Goal: Task Accomplishment & Management: Use online tool/utility

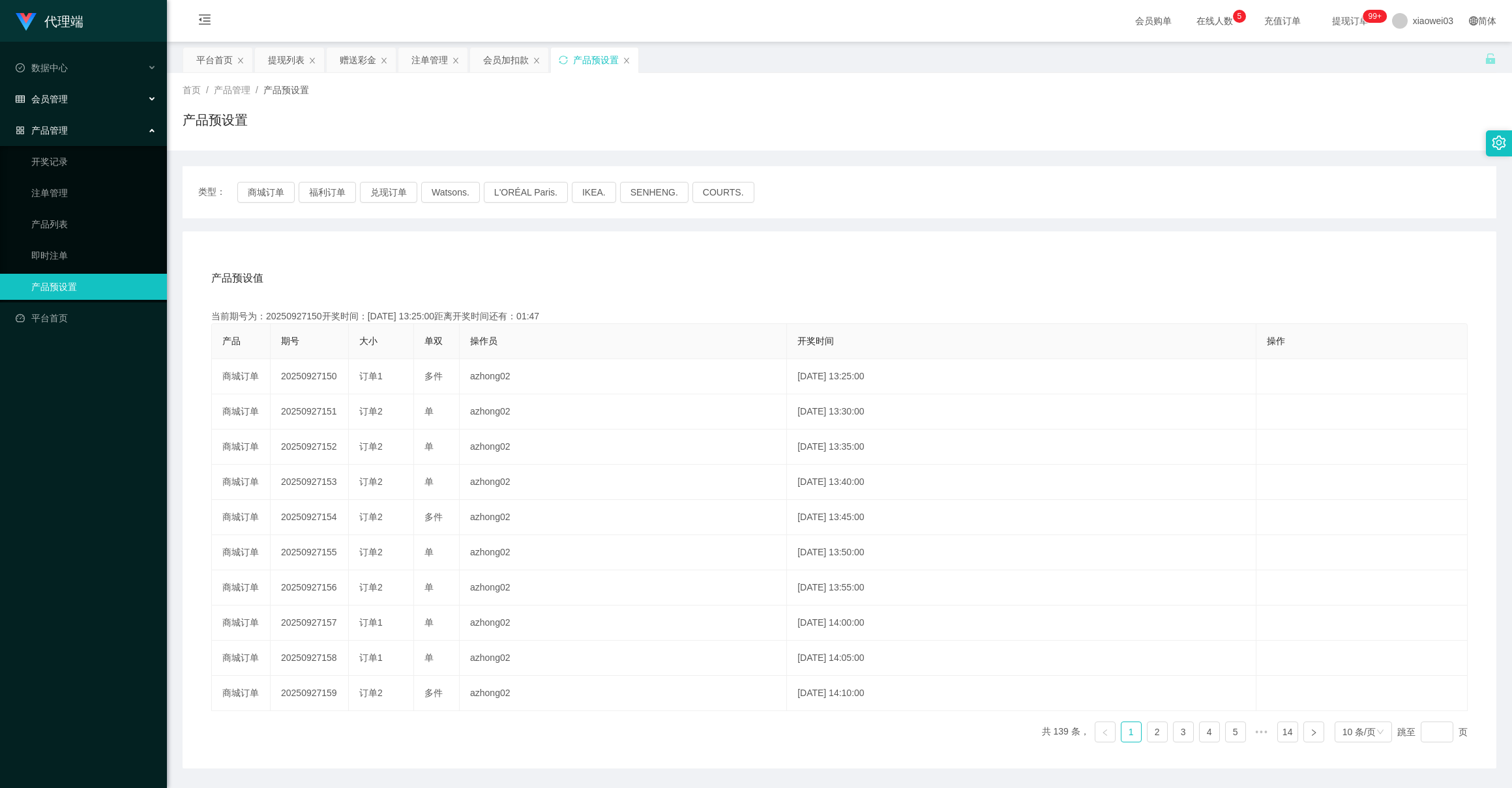
click at [64, 94] on span "会员管理" at bounding box center [42, 99] width 52 height 10
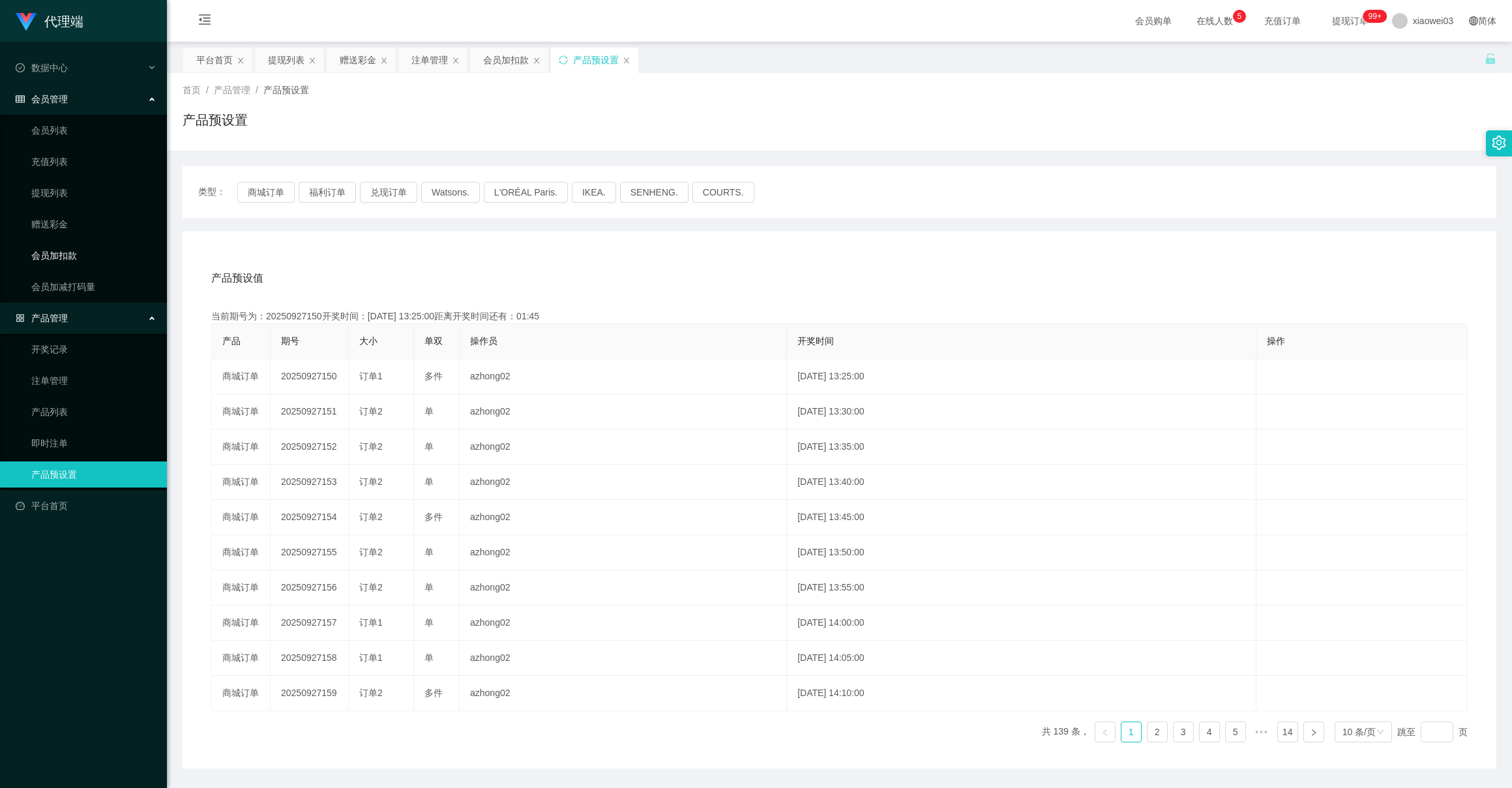
click at [65, 260] on link "会员加扣款" at bounding box center [94, 256] width 125 height 26
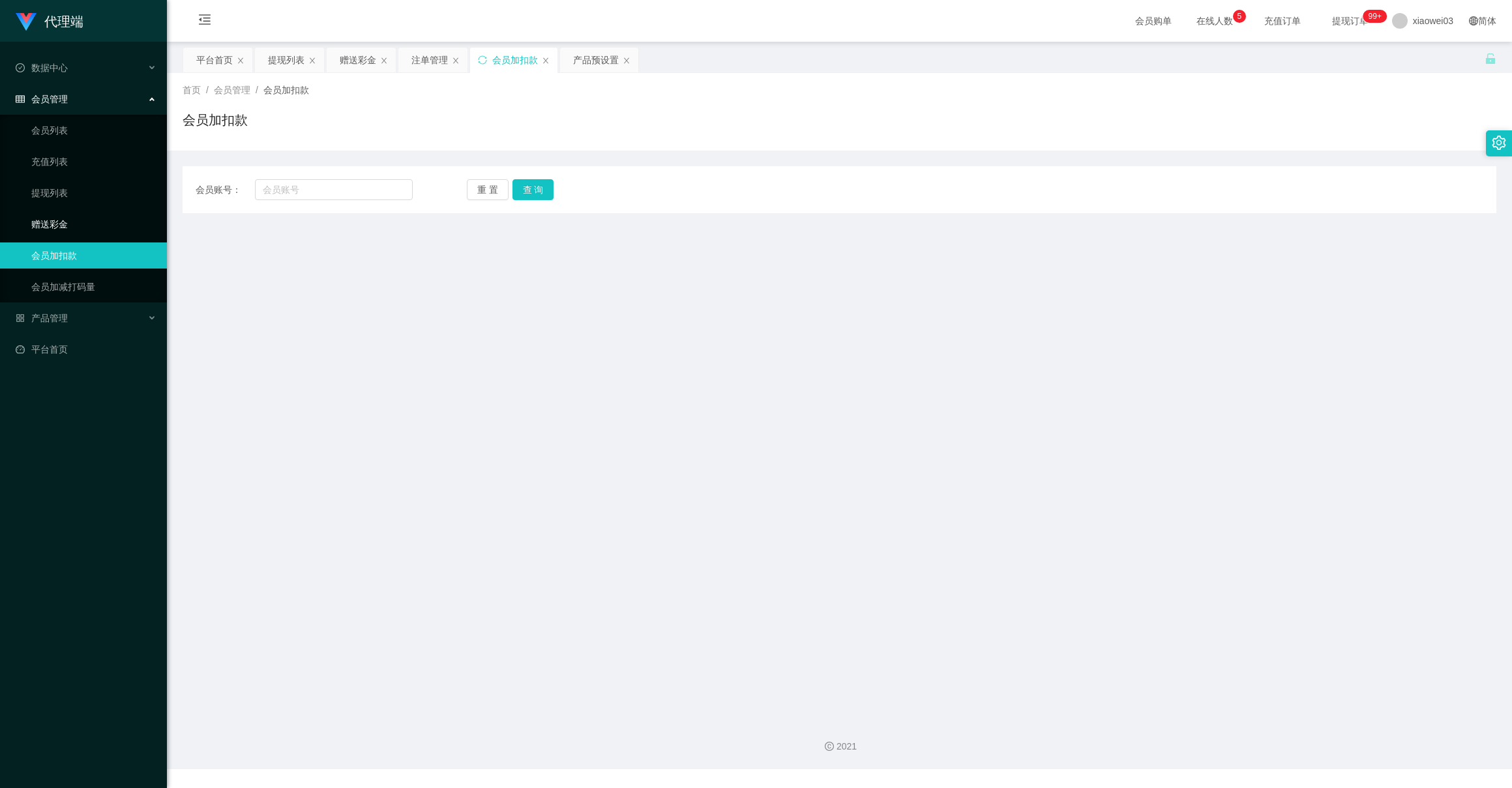
click at [63, 217] on link "赠送彩金" at bounding box center [94, 224] width 125 height 26
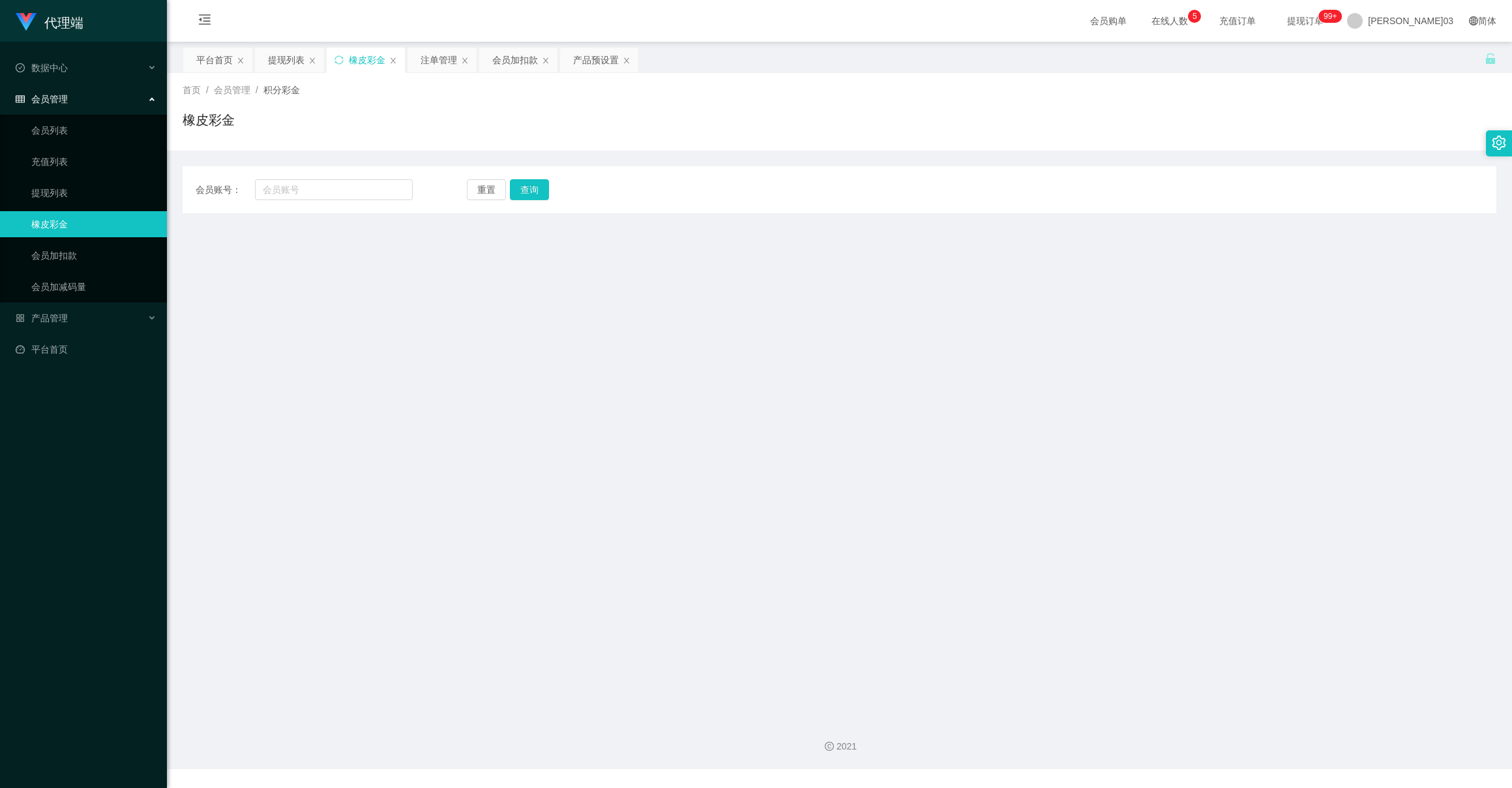
click at [888, 108] on div "首页 / 会员管理 / 积分彩金 / 橡皮彩金" at bounding box center [840, 111] width 1314 height 57
click at [374, 190] on input "text" at bounding box center [333, 190] width 157 height 21
paste input "Jackhng"
type input "Jackhng"
click at [523, 189] on button "查询" at bounding box center [533, 190] width 43 height 21
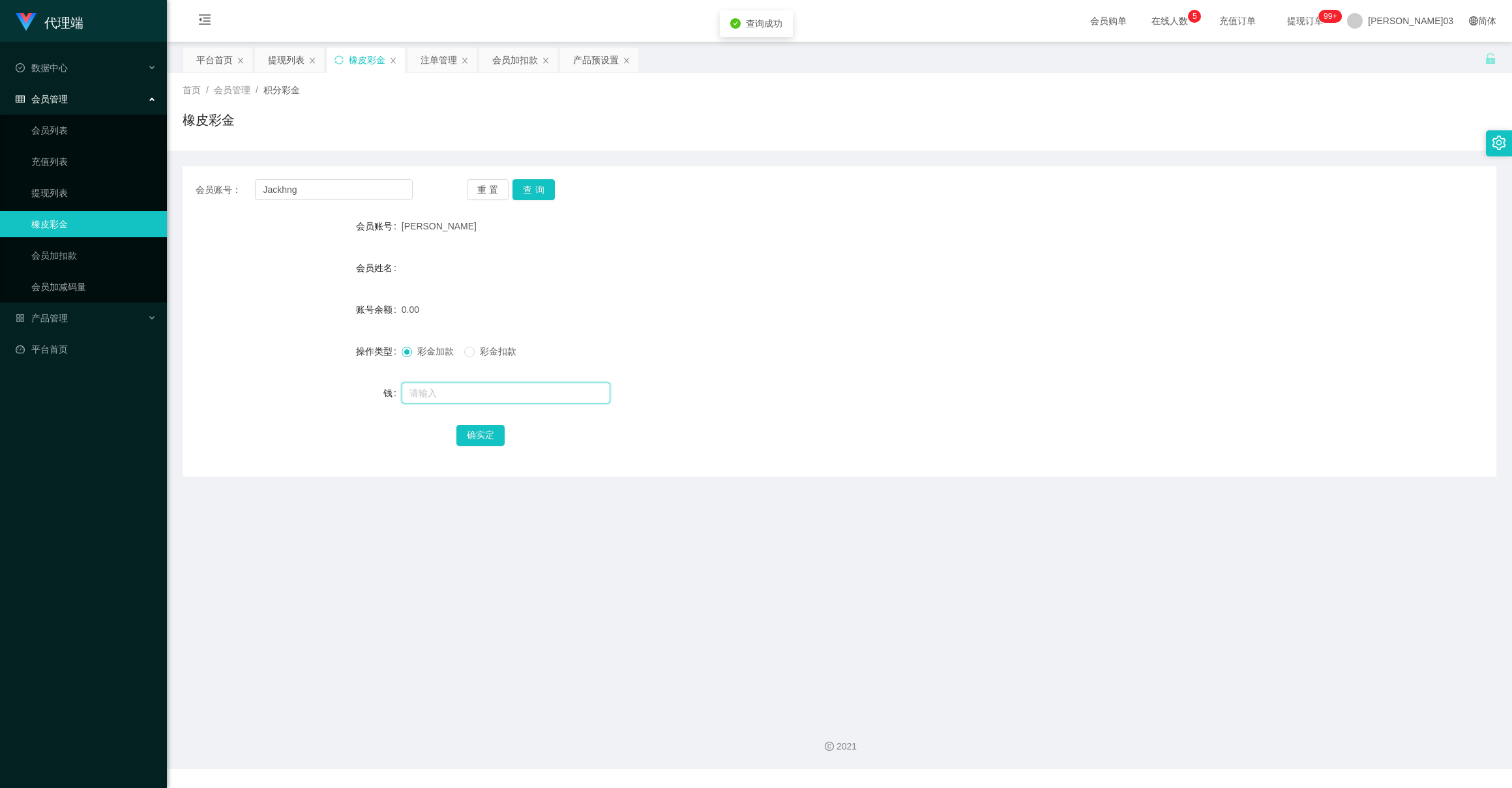
click at [425, 395] on input "text" at bounding box center [506, 393] width 209 height 21
click at [77, 131] on link "会员列表" at bounding box center [94, 130] width 125 height 26
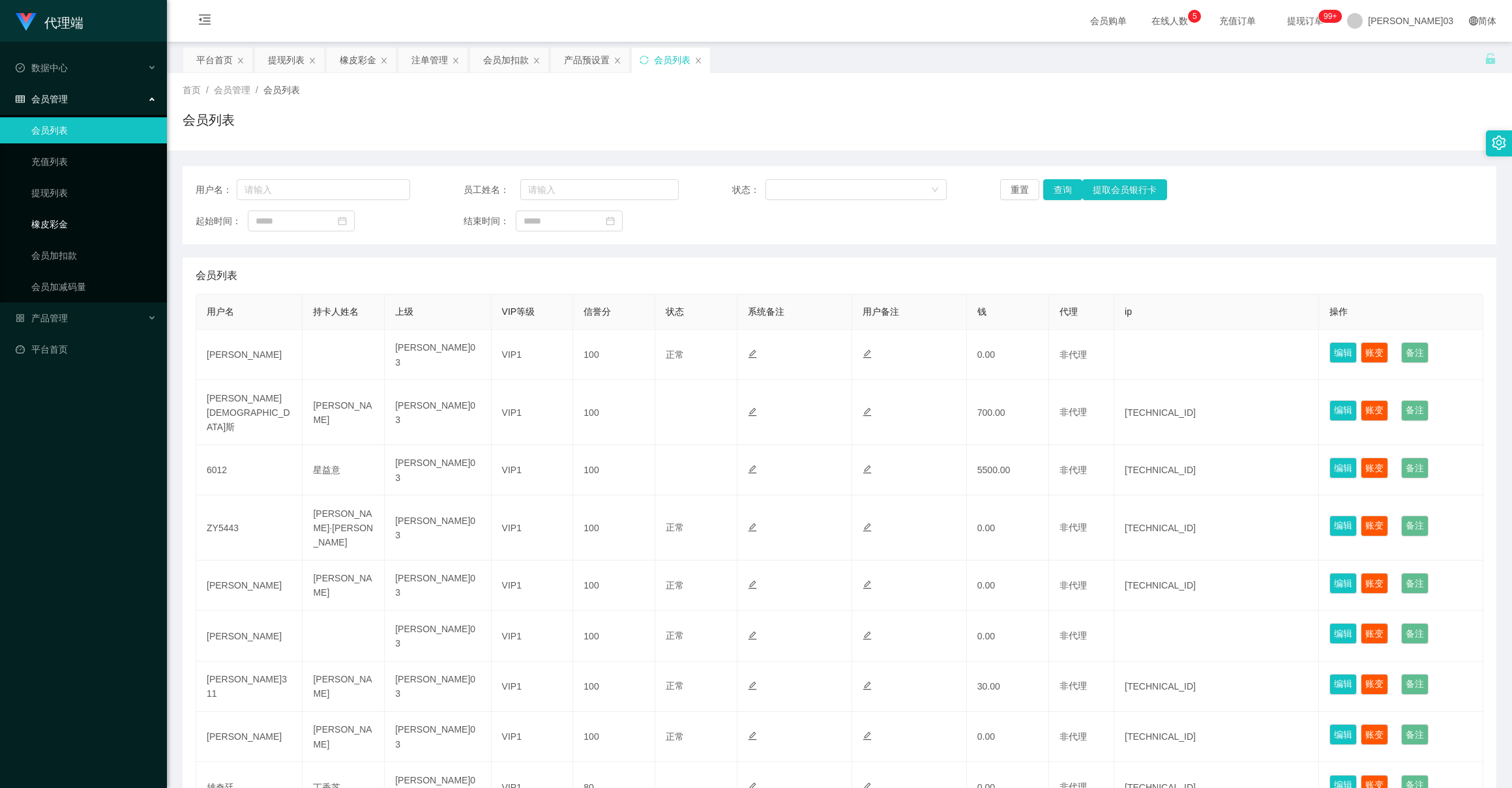
click at [53, 215] on link "橡皮彩金" at bounding box center [94, 224] width 125 height 26
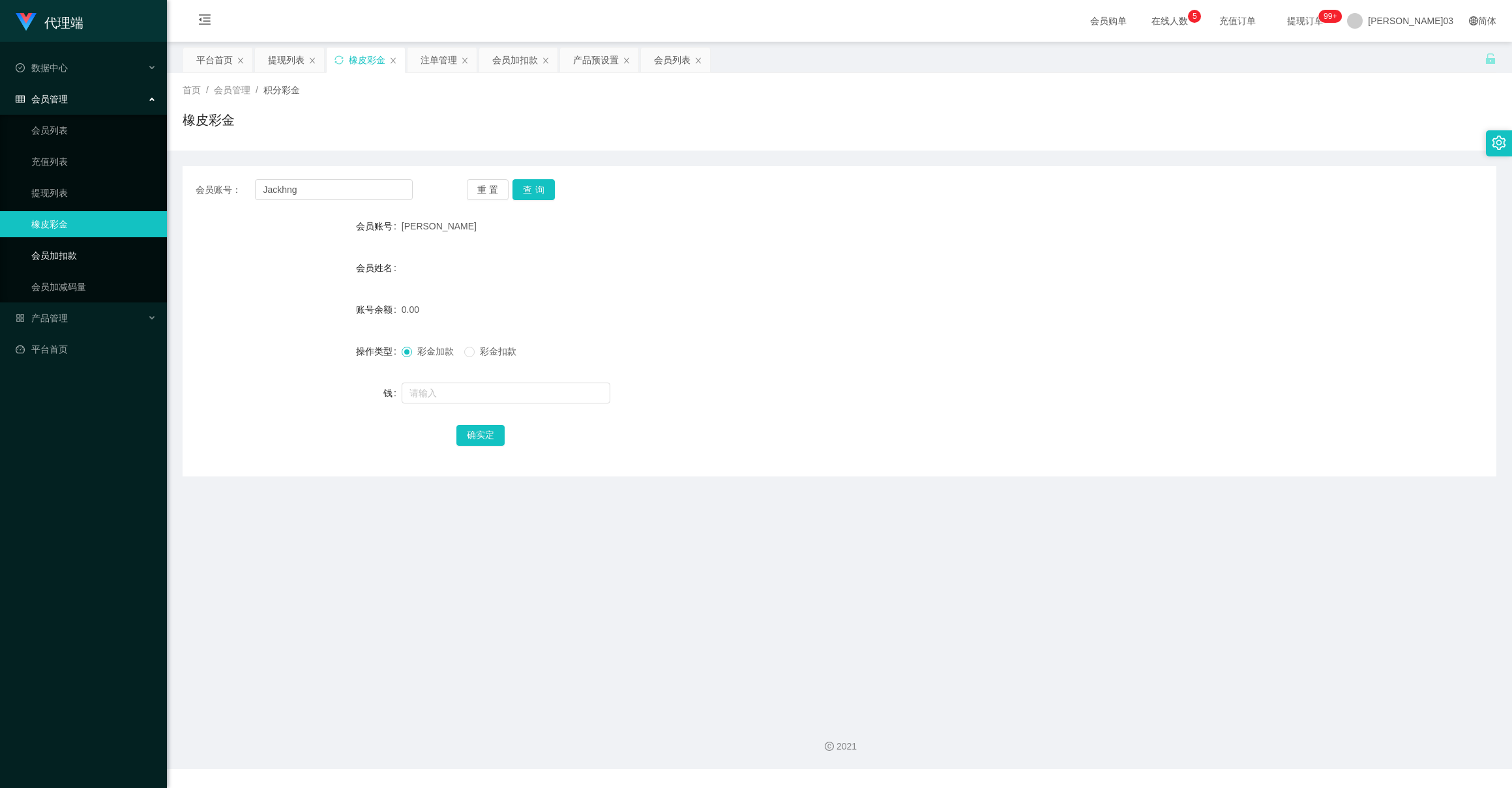
click at [55, 243] on link "会员加扣款" at bounding box center [94, 256] width 125 height 26
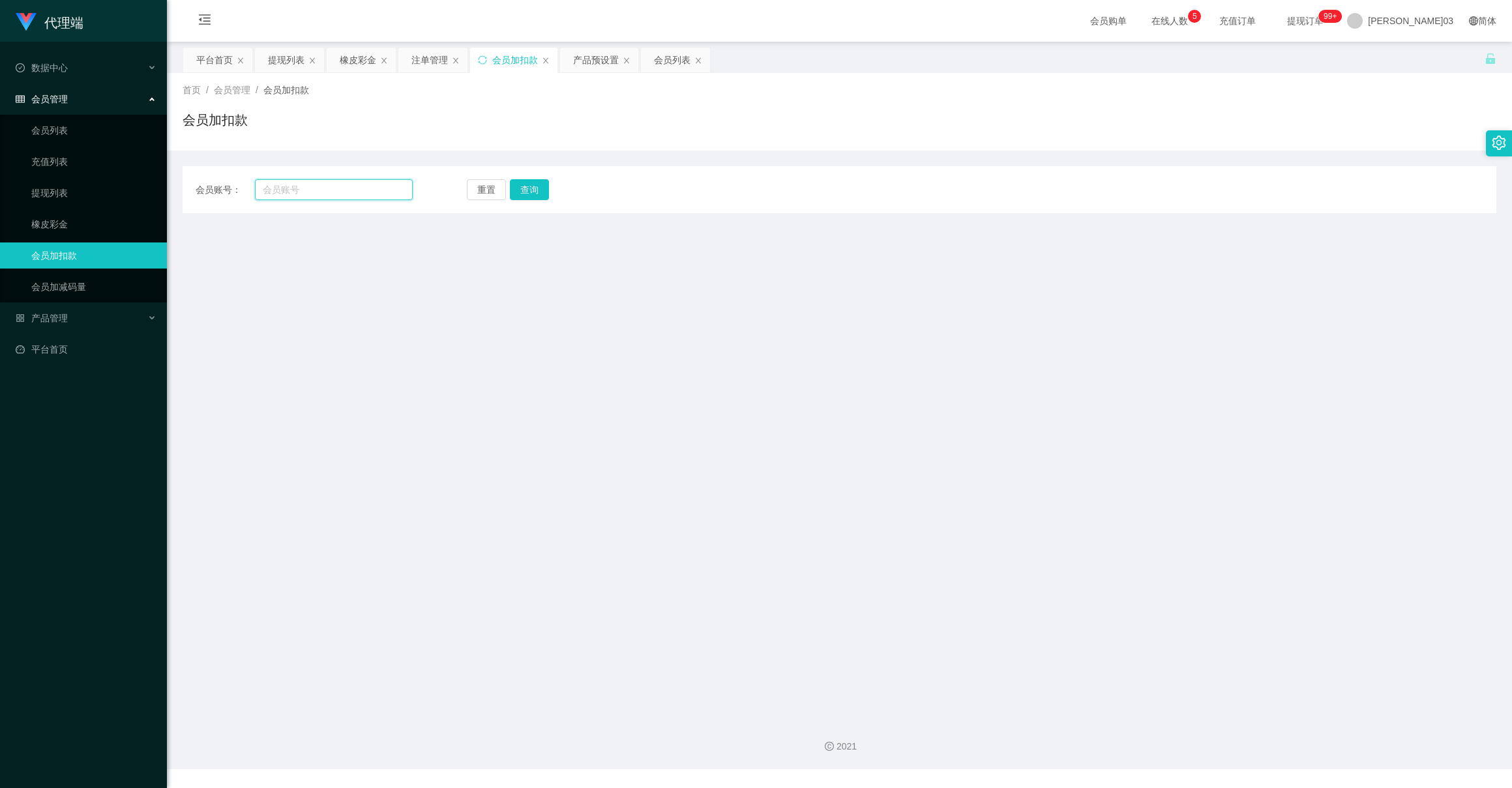
click at [305, 184] on input "text" at bounding box center [333, 190] width 157 height 21
paste input "Jackhng"
type input "Jackhng"
click at [77, 213] on link "橡皮彩金" at bounding box center [94, 224] width 125 height 26
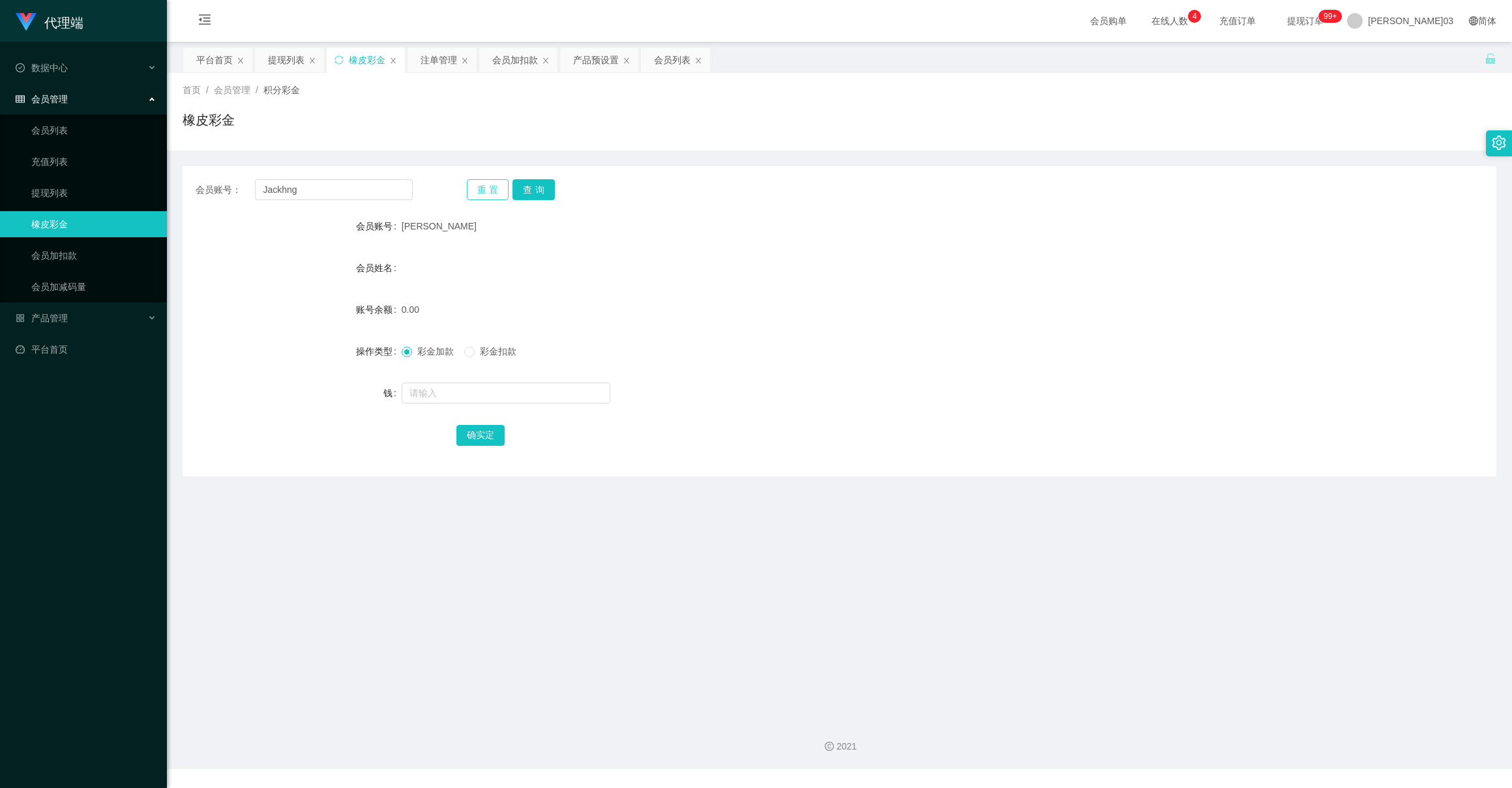
click at [479, 191] on button "重置" at bounding box center [488, 190] width 43 height 21
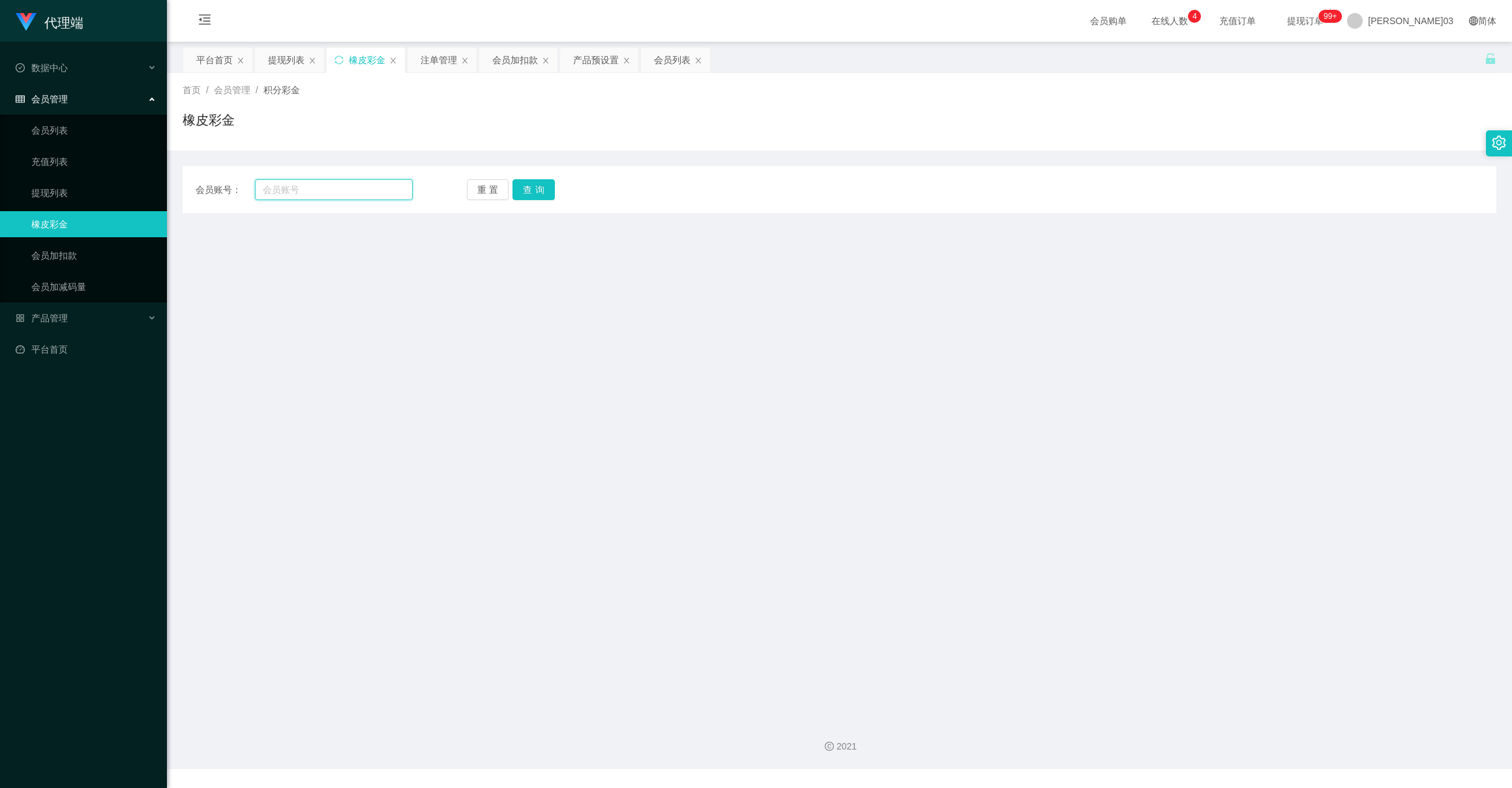
click at [360, 192] on input "text" at bounding box center [333, 190] width 157 height 21
paste input "Jackhng"
type input "Jackhng"
click at [548, 189] on button "查询" at bounding box center [533, 190] width 43 height 21
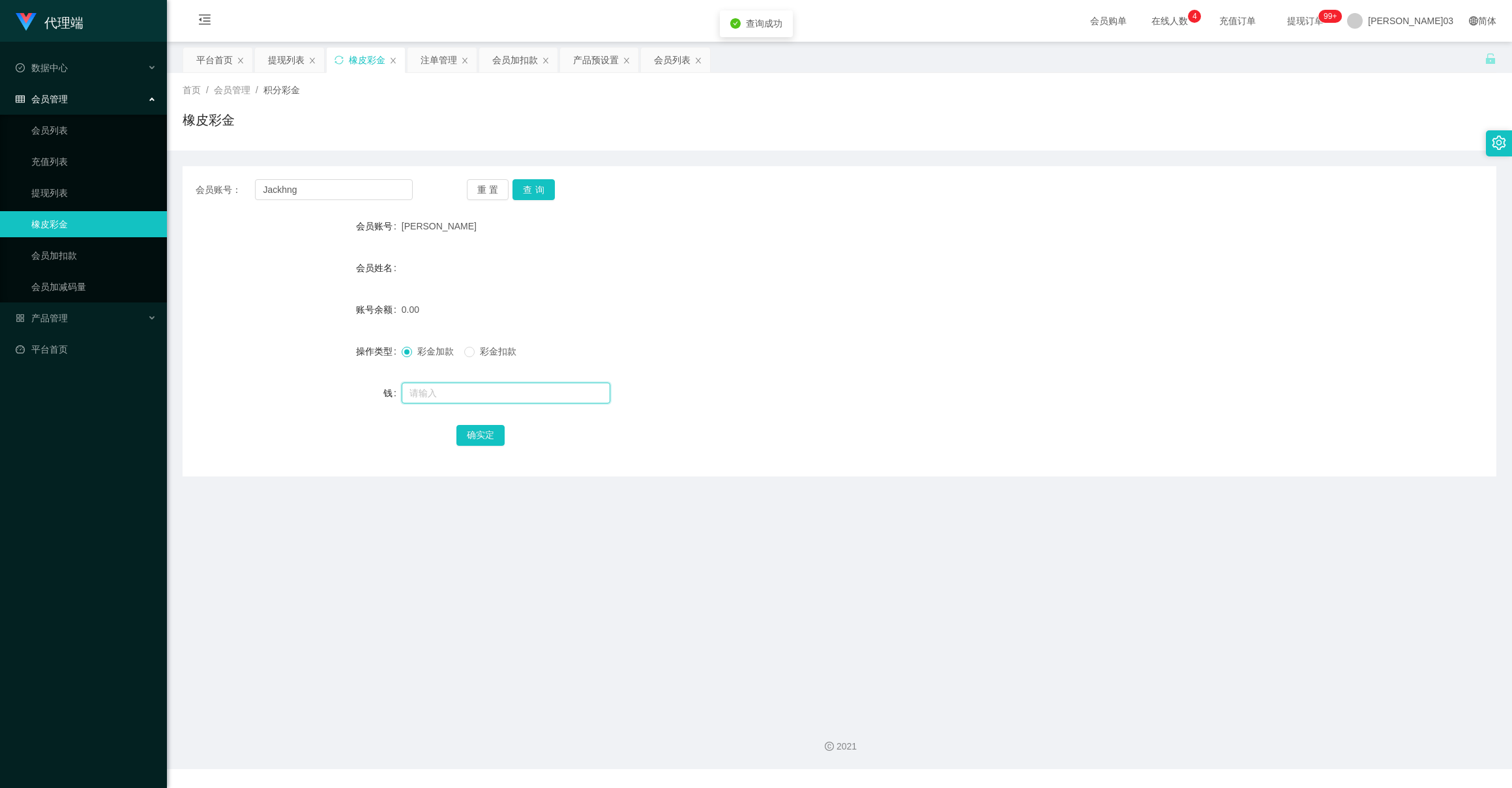
click at [425, 399] on input "text" at bounding box center [506, 393] width 209 height 21
type input "30"
click at [478, 435] on button "确实定" at bounding box center [480, 436] width 48 height 21
click at [485, 191] on button "重置" at bounding box center [488, 190] width 43 height 21
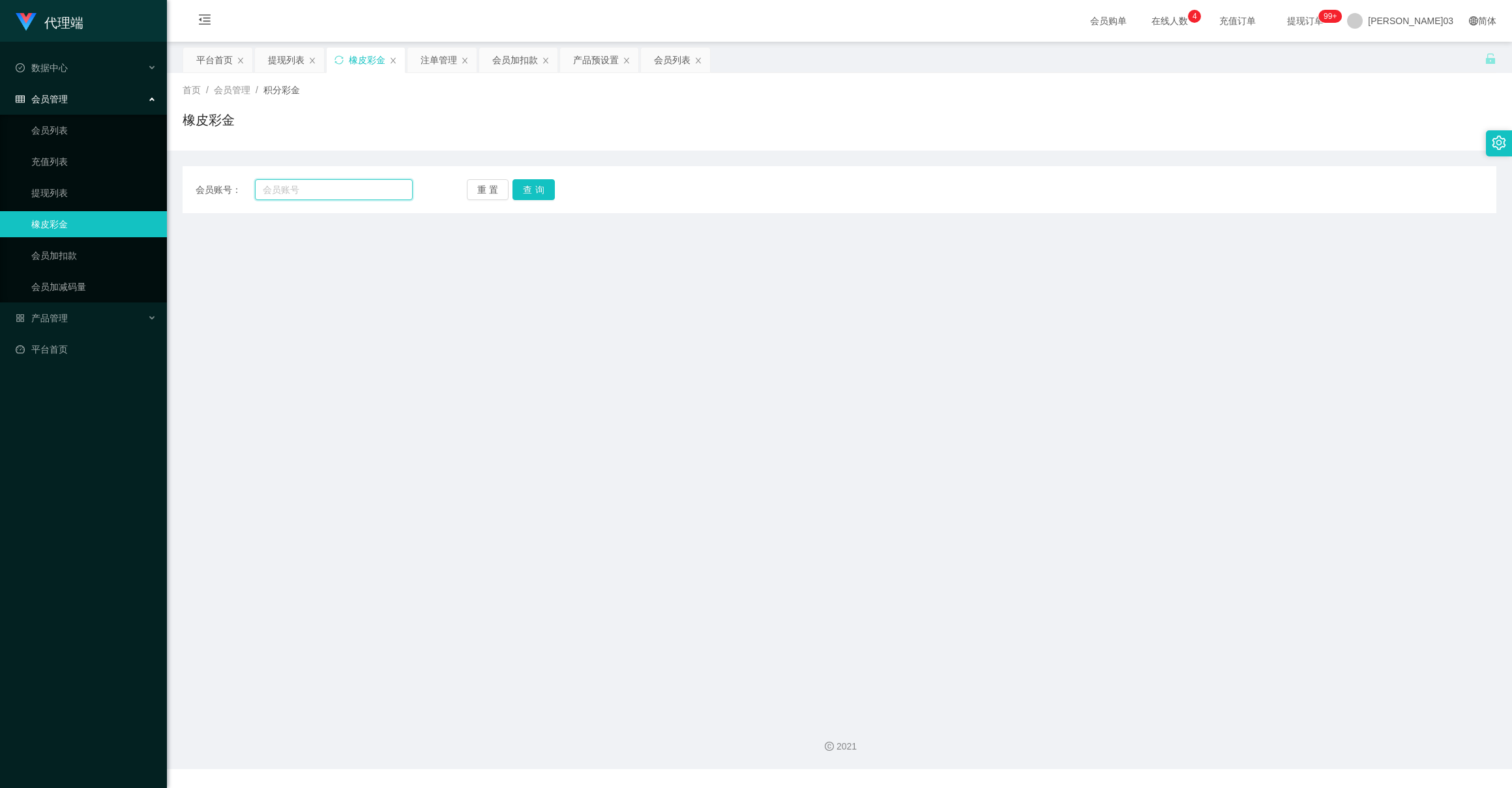
click at [325, 190] on input "text" at bounding box center [333, 190] width 157 height 21
paste input "Jackhng"
type input "Jackhng"
click at [544, 183] on button "查询" at bounding box center [533, 190] width 43 height 21
click at [354, 190] on input "text" at bounding box center [333, 190] width 157 height 21
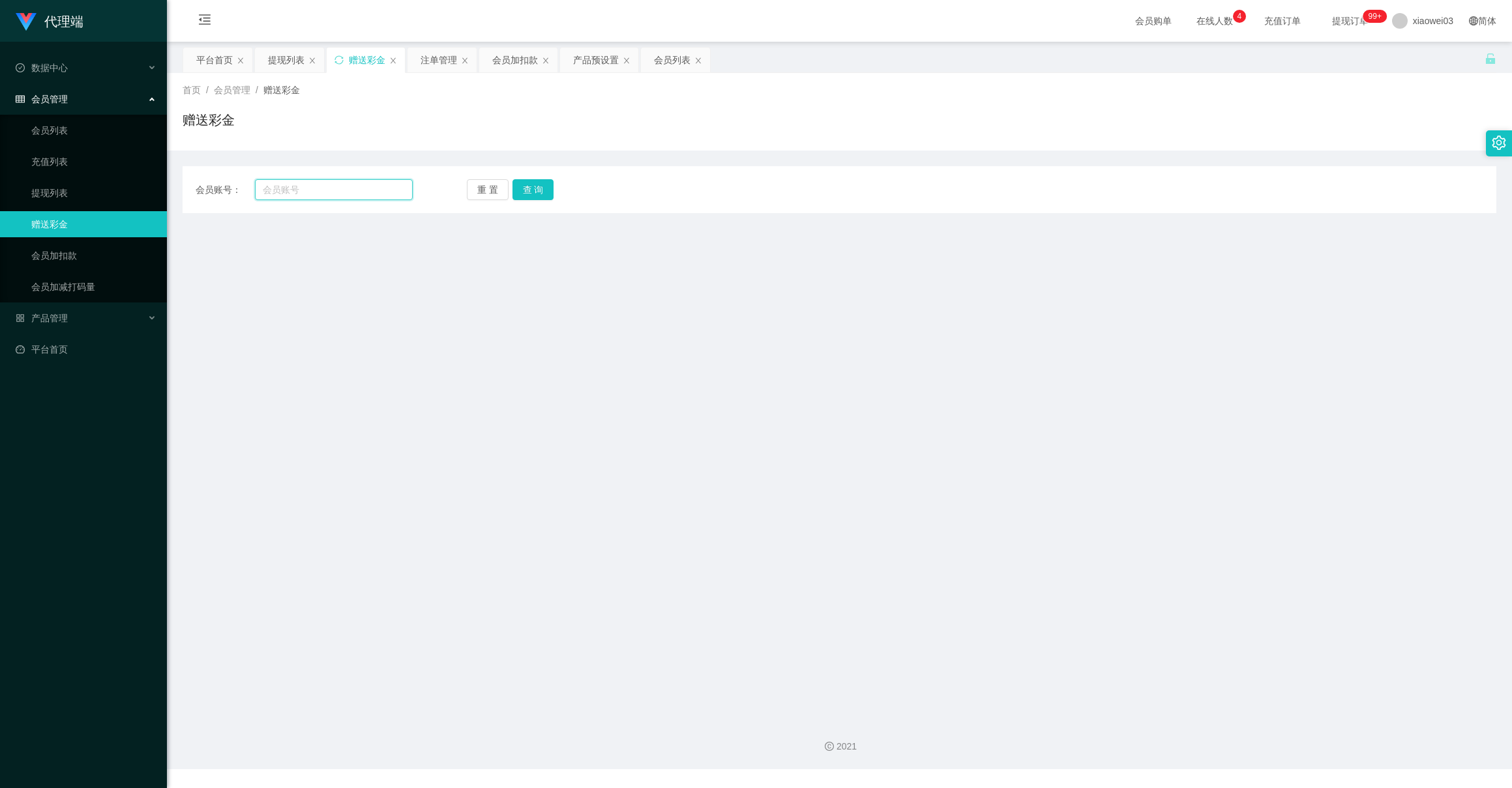
paste input "Jackhng"
type input "Jackhng"
click at [529, 188] on button "查 询" at bounding box center [533, 190] width 42 height 21
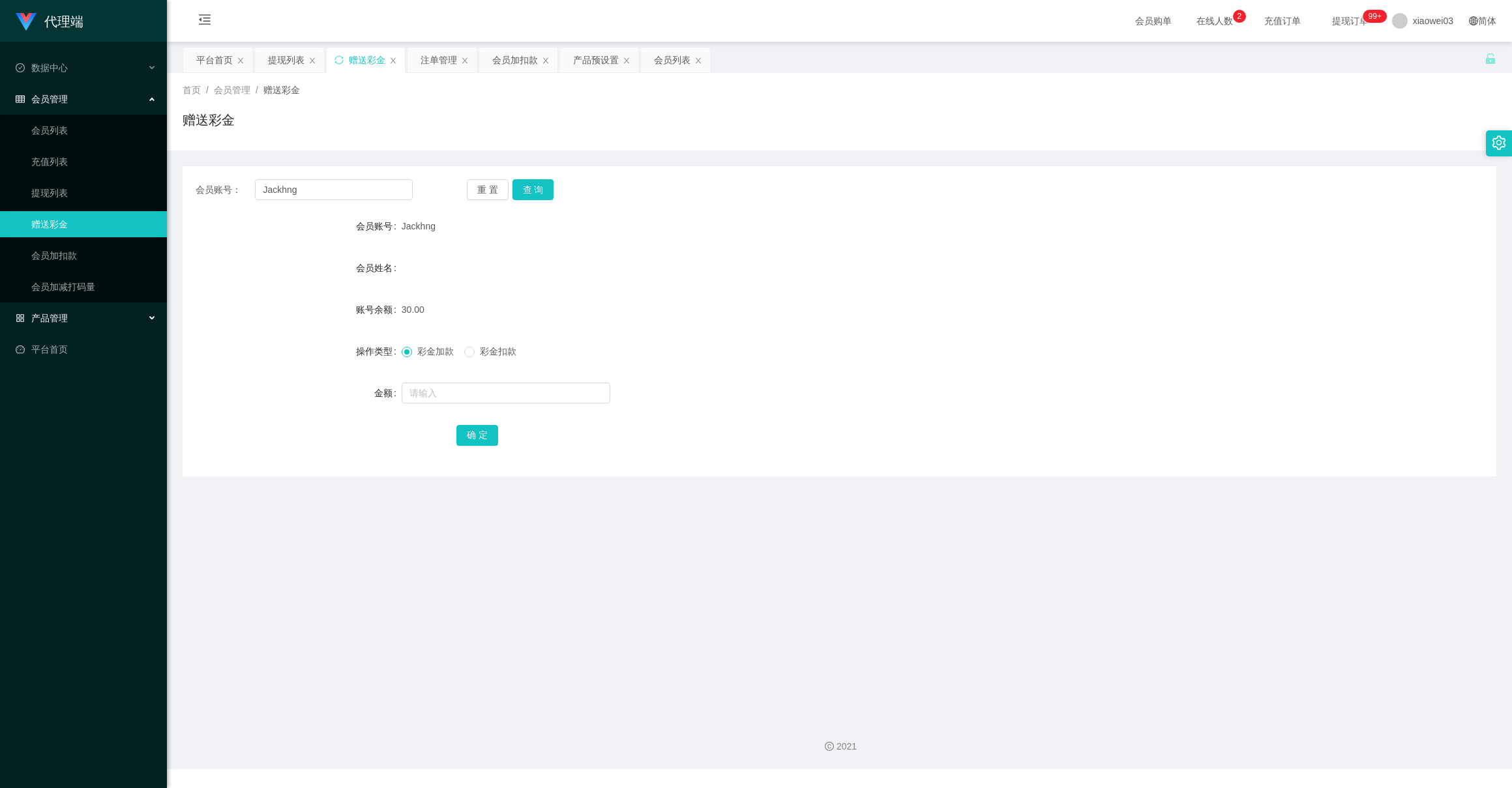
click at [77, 317] on div "产品管理" at bounding box center [84, 318] width 167 height 26
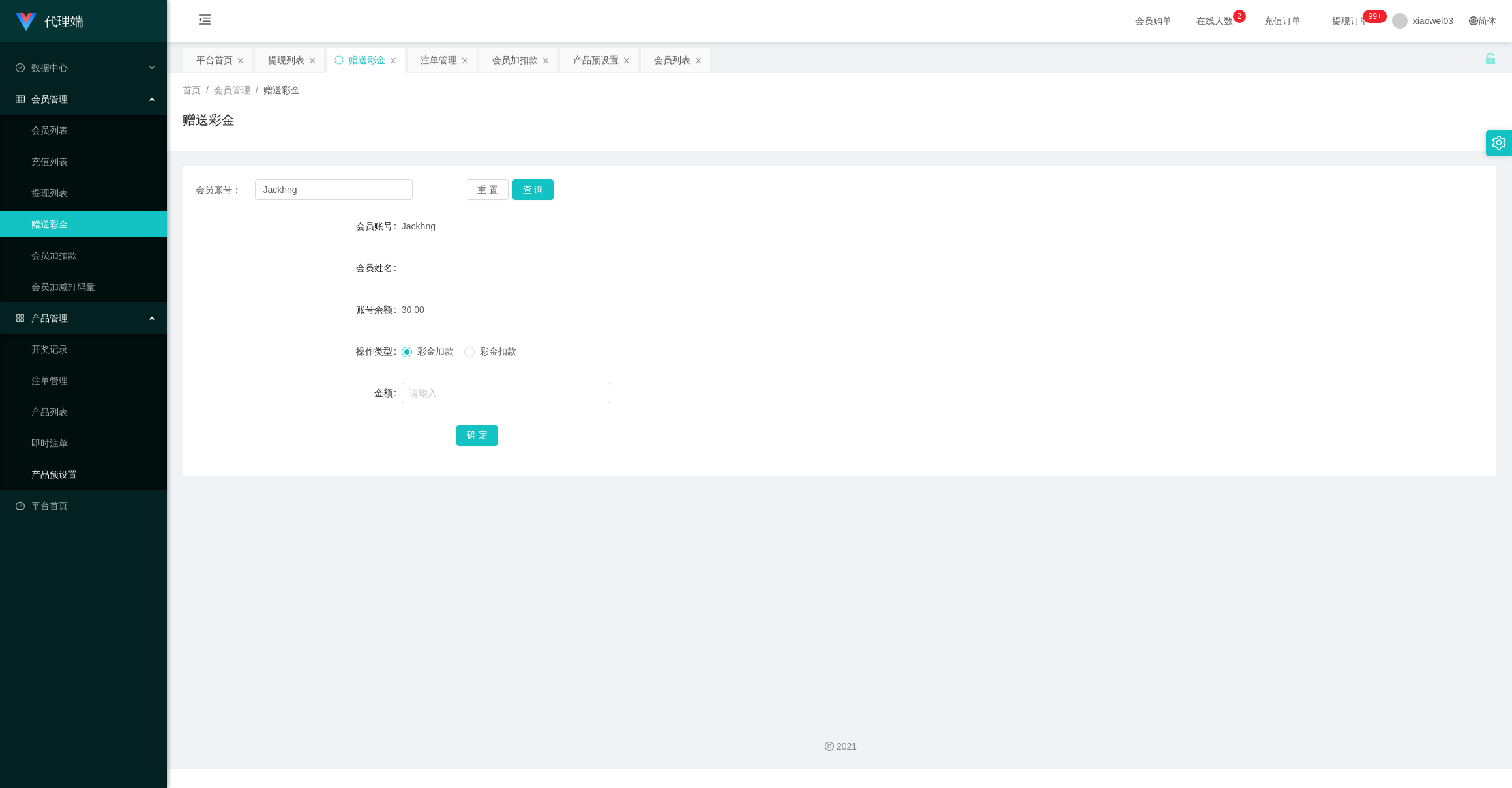
click at [83, 464] on link "产品预设置" at bounding box center [94, 475] width 125 height 26
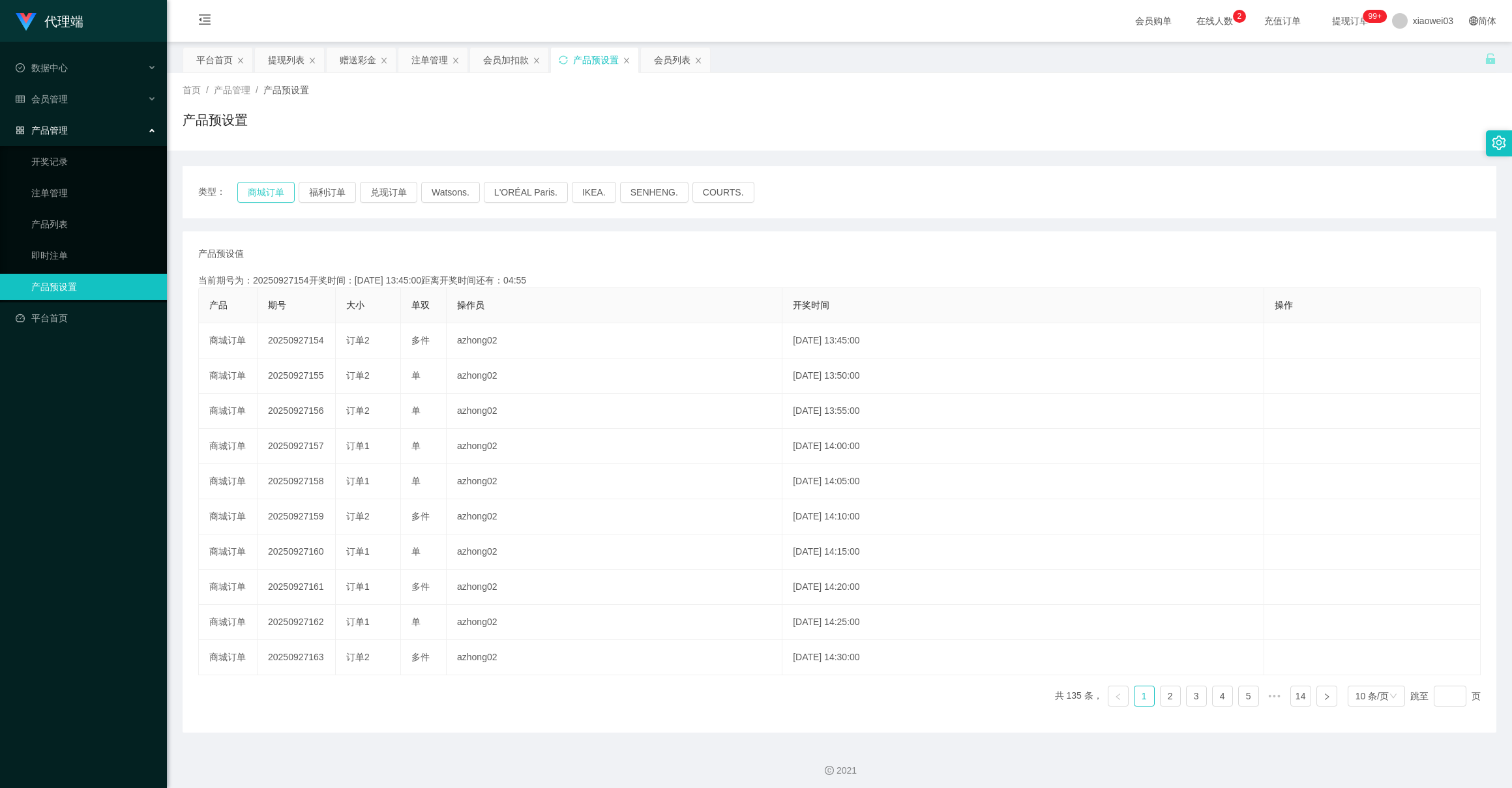
click at [269, 194] on button "商城订单" at bounding box center [266, 192] width 57 height 21
click at [67, 100] on div "会员管理" at bounding box center [84, 99] width 167 height 26
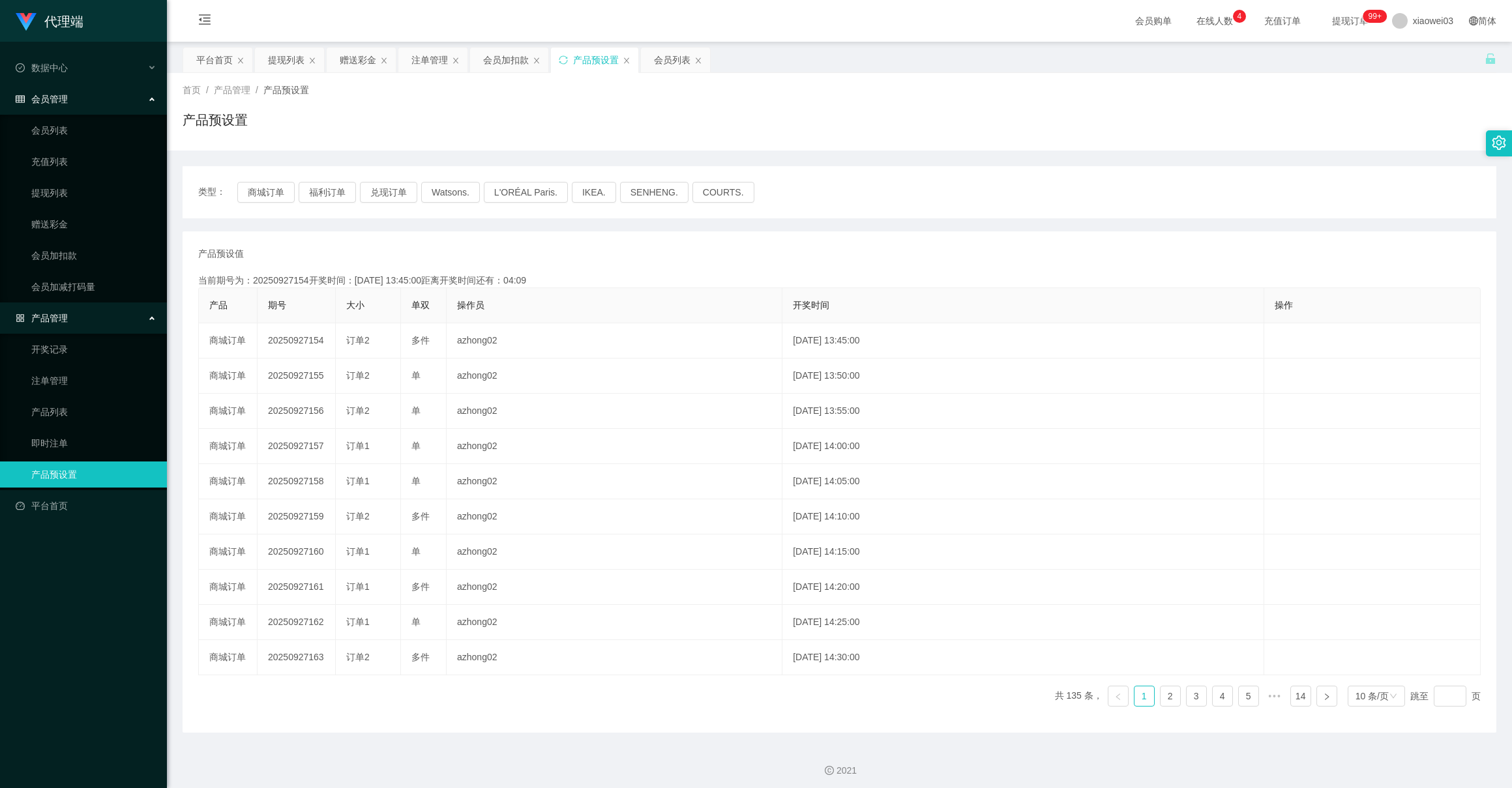
click at [73, 581] on div "代理端 数据中心 会员管理 会员列表 充值列表 提现列表 赠送彩金 会员加扣款 会员加减打码量 产品管理 开奖记录 注单管理 产品列表 即时注单 产品预设置 …" at bounding box center [84, 394] width 167 height 788
click at [64, 130] on link "会员列表" at bounding box center [94, 130] width 125 height 26
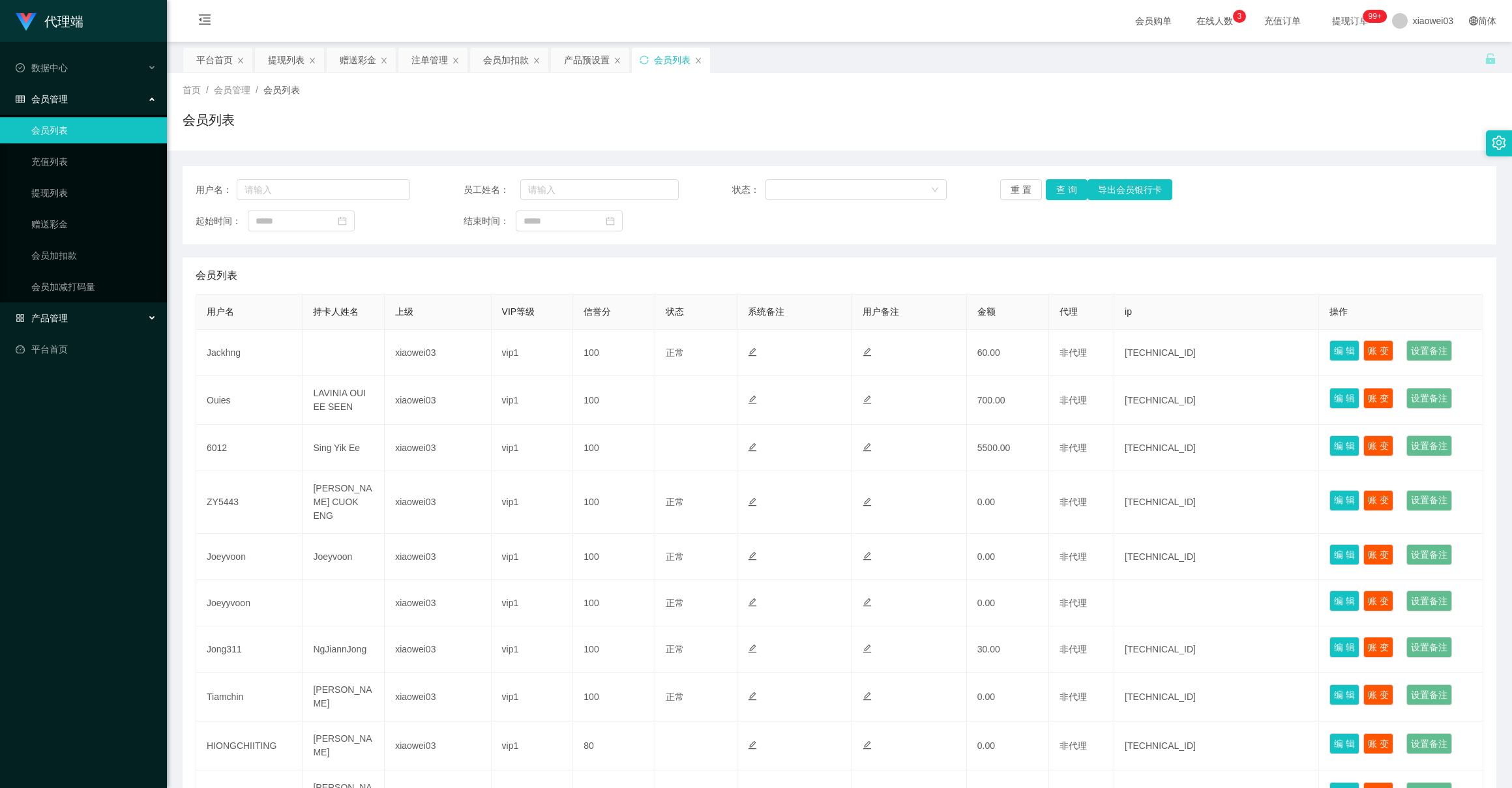
click at [64, 321] on div "产品管理" at bounding box center [84, 318] width 167 height 26
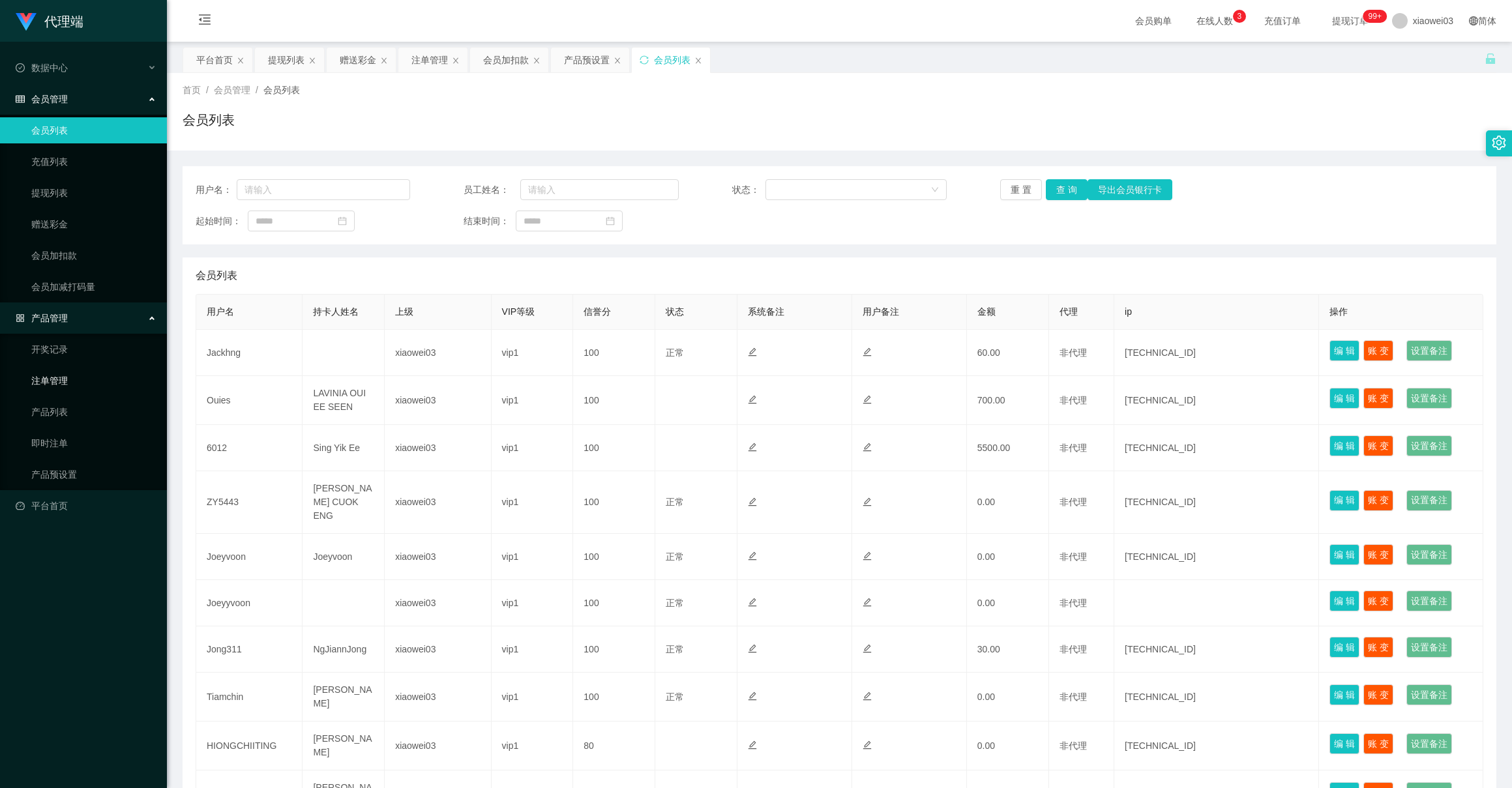
click at [61, 382] on link "注单管理" at bounding box center [94, 381] width 125 height 26
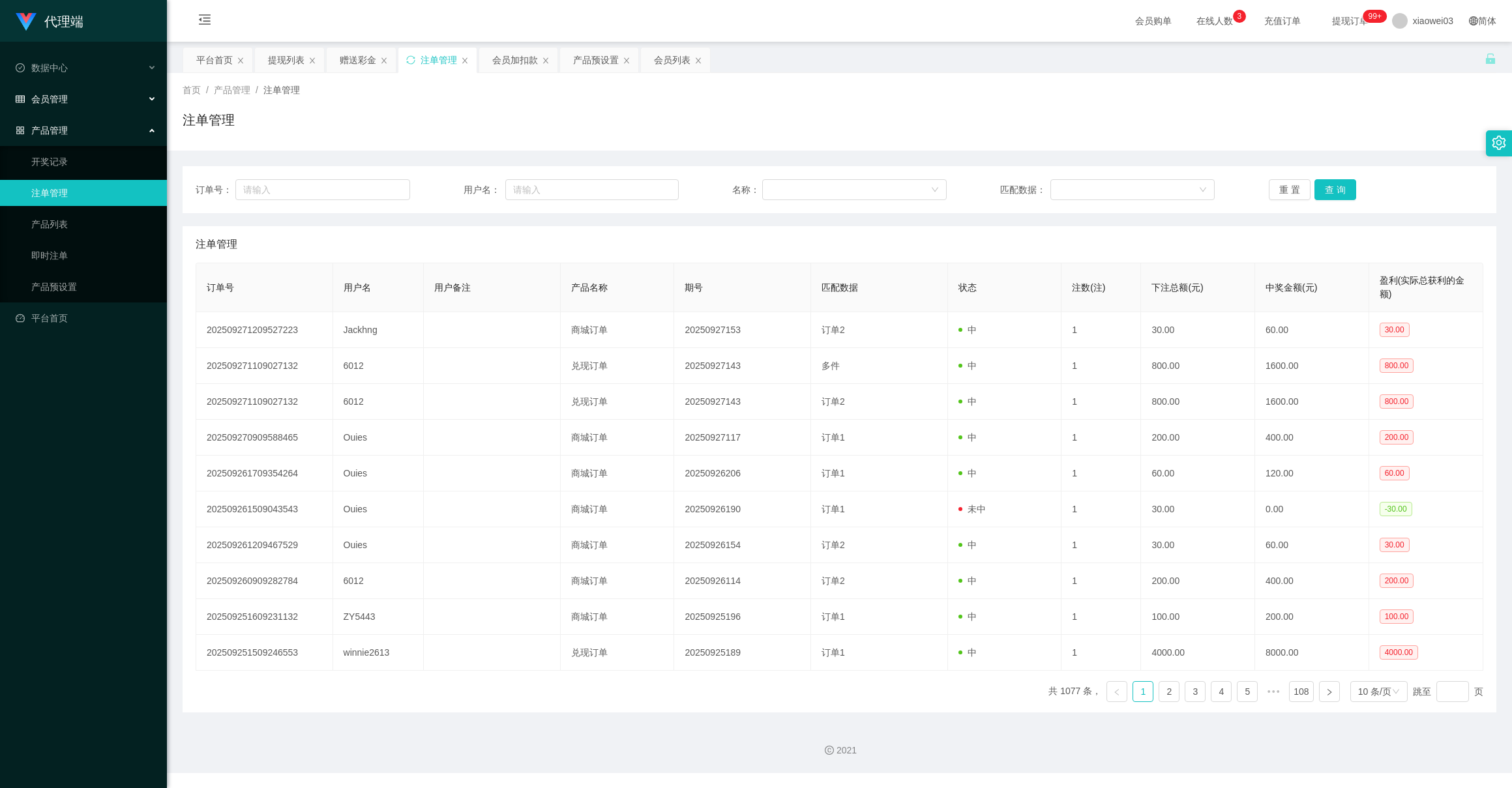
click at [69, 104] on div "会员管理" at bounding box center [84, 99] width 167 height 26
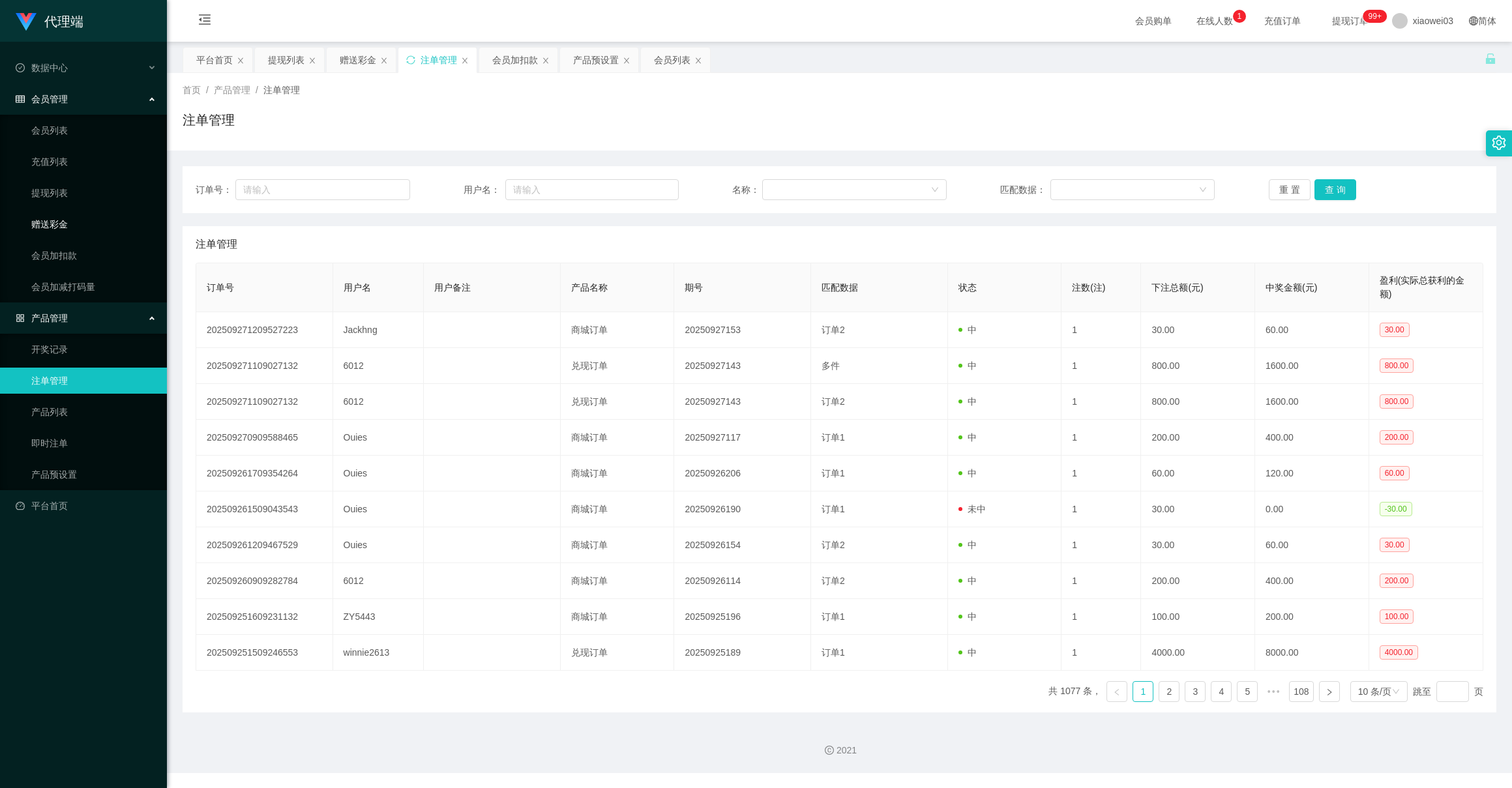
click at [45, 223] on link "赠送彩金" at bounding box center [94, 224] width 125 height 26
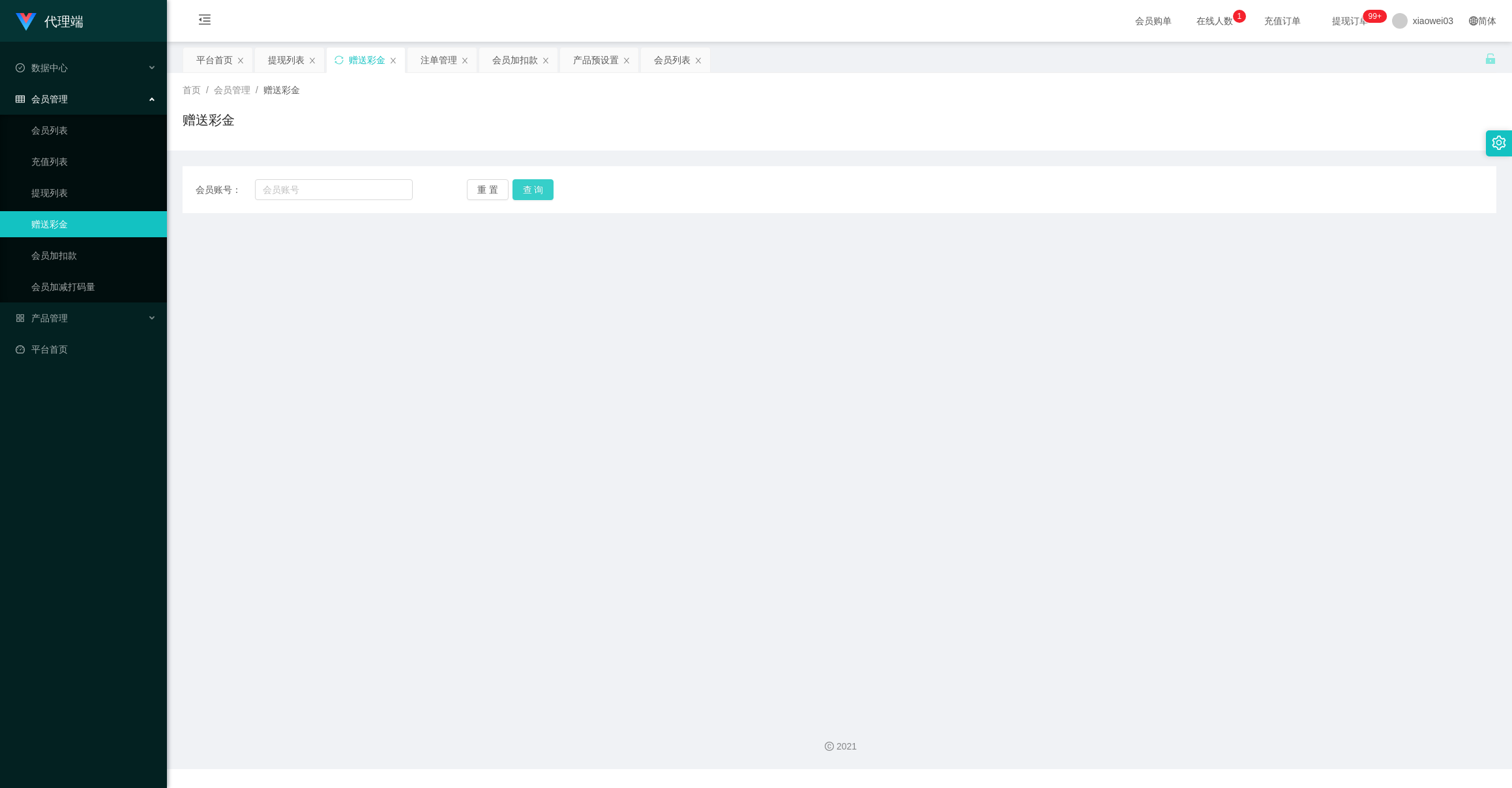
click at [523, 182] on button "查 询" at bounding box center [533, 190] width 42 height 21
click at [350, 192] on input "text" at bounding box center [333, 190] width 157 height 21
paste input "Jackhng"
type input "Jackhng"
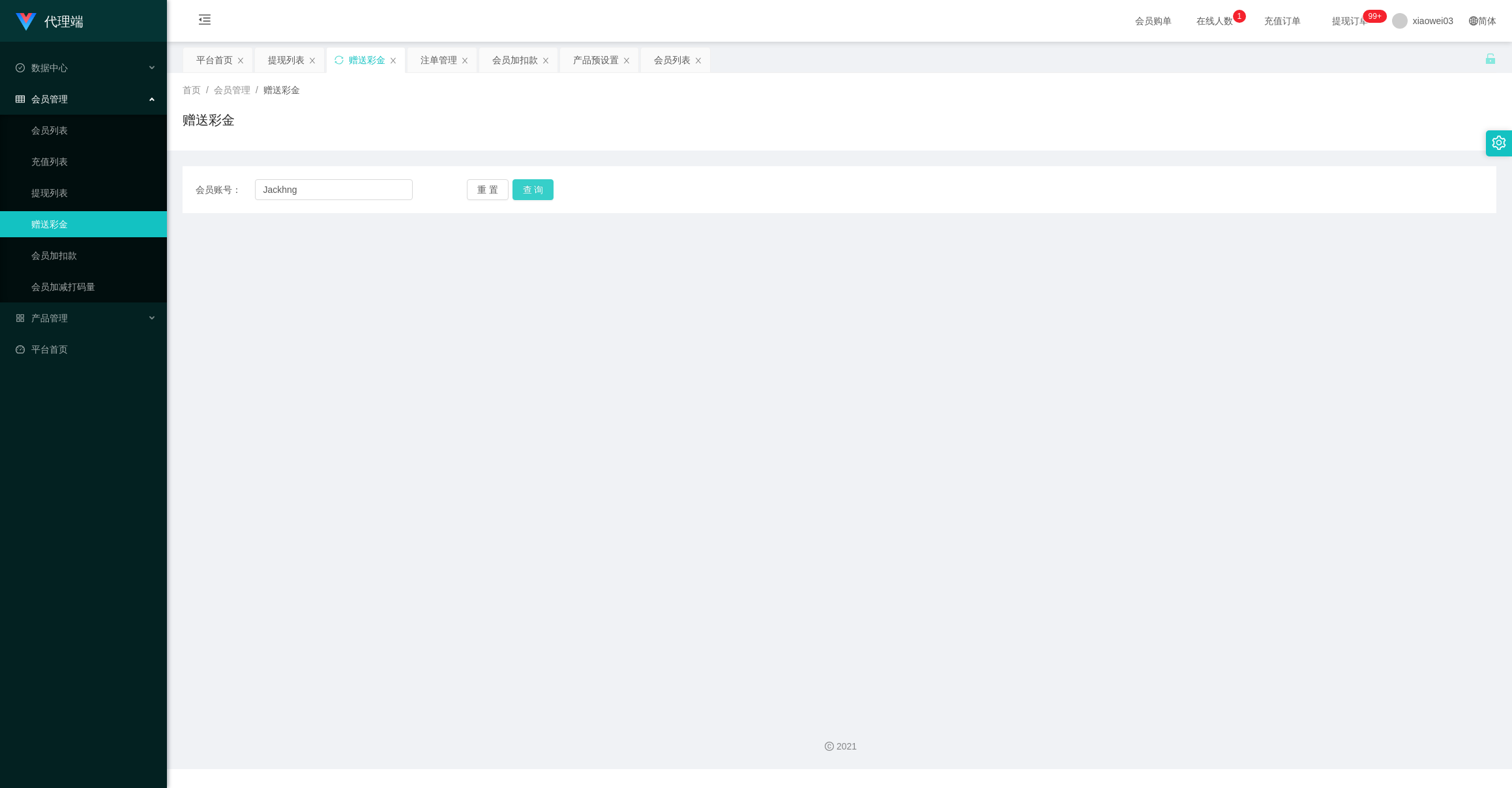
click at [537, 183] on button "查 询" at bounding box center [533, 190] width 42 height 21
